Goal: Transaction & Acquisition: Purchase product/service

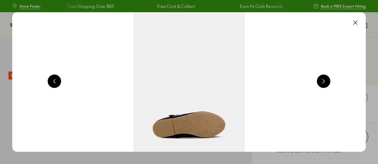
click at [328, 84] on button at bounding box center [323, 81] width 13 height 13
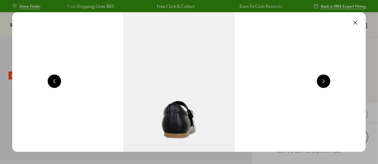
click at [328, 84] on button at bounding box center [323, 81] width 13 height 13
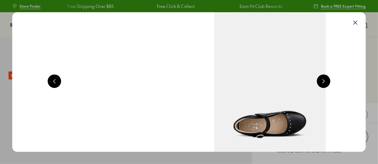
select select "*"
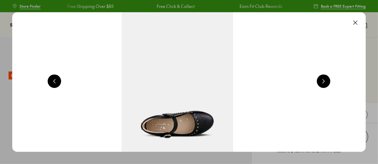
scroll to position [0, 1782]
click at [328, 84] on button at bounding box center [323, 81] width 13 height 13
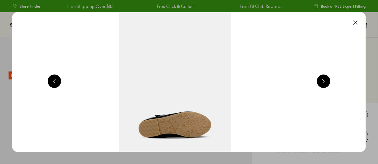
scroll to position [0, 2138]
click at [328, 84] on button at bounding box center [323, 81] width 13 height 13
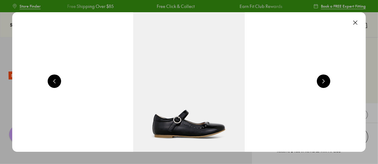
scroll to position [0, 356]
click at [328, 84] on button at bounding box center [323, 81] width 13 height 13
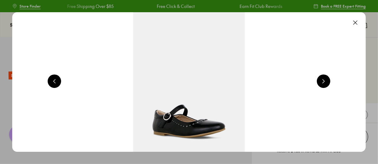
scroll to position [0, 713]
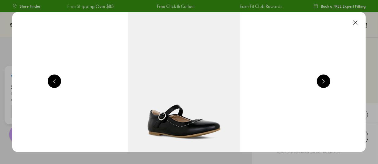
click at [358, 19] on button at bounding box center [355, 22] width 13 height 13
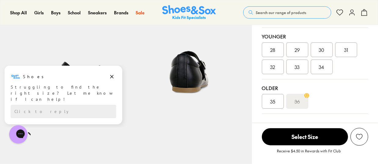
scroll to position [184, 0]
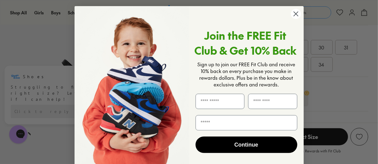
click at [318, 68] on div "Close dialog Join the FREE Fit Club & Get 10% Back Sign up to join our FREE Fit…" at bounding box center [189, 82] width 378 height 164
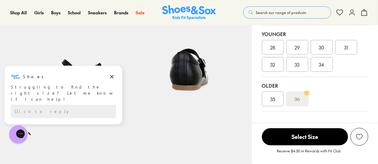
click at [313, 69] on div "34" at bounding box center [322, 64] width 22 height 15
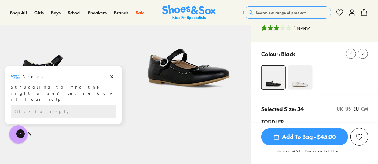
scroll to position [92, 0]
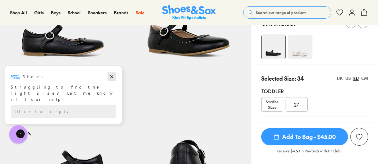
click at [111, 75] on icon "Dismiss campaign" at bounding box center [111, 76] width 3 height 3
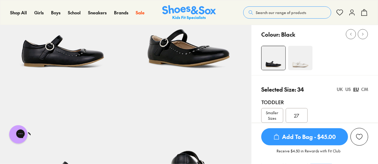
scroll to position [61, 0]
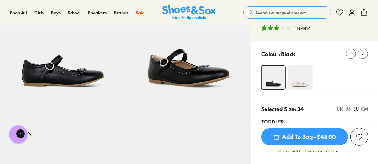
click at [350, 108] on div "US" at bounding box center [349, 109] width 6 height 6
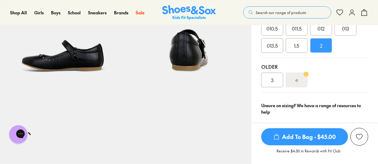
scroll to position [214, 0]
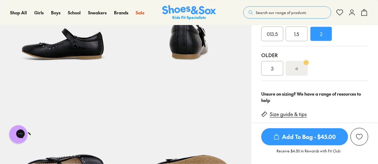
click at [277, 73] on div "3" at bounding box center [272, 68] width 22 height 15
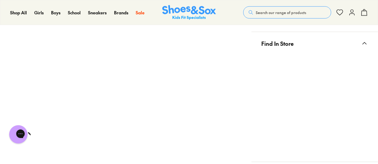
scroll to position [367, 0]
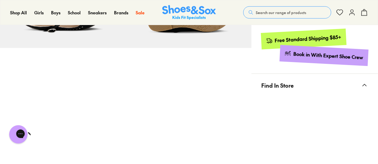
click at [163, 77] on div "Pinch & Zoom (100%)" at bounding box center [126, 51] width 252 height 763
